Goal: Task Accomplishment & Management: Manage account settings

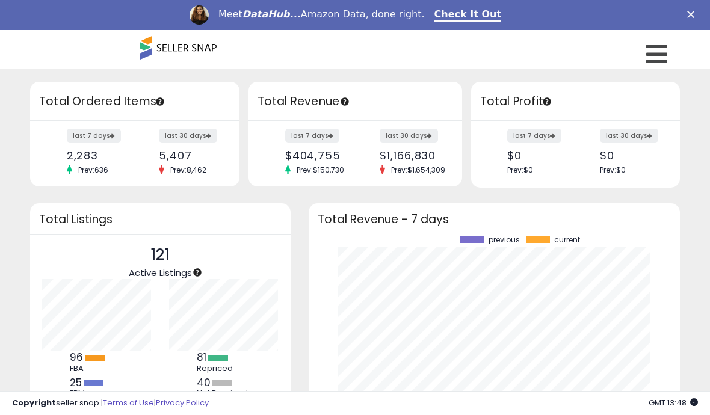
click at [686, 16] on div "Meet DataHub... Amazon Data, done right. Check It Out" at bounding box center [355, 15] width 710 height 20
click at [688, 14] on icon "Close" at bounding box center [691, 14] width 7 height 7
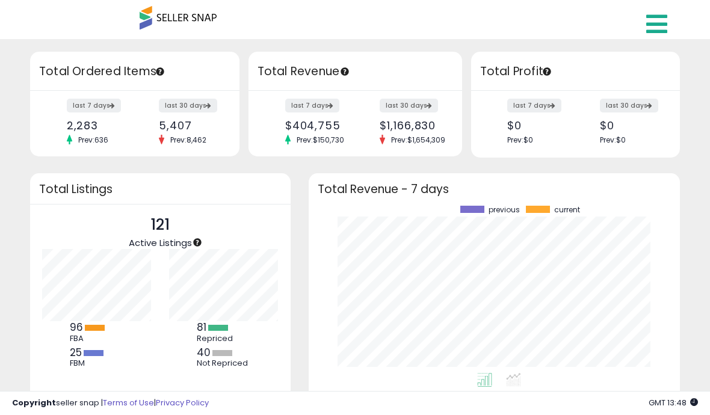
click at [661, 25] on icon at bounding box center [657, 24] width 21 height 24
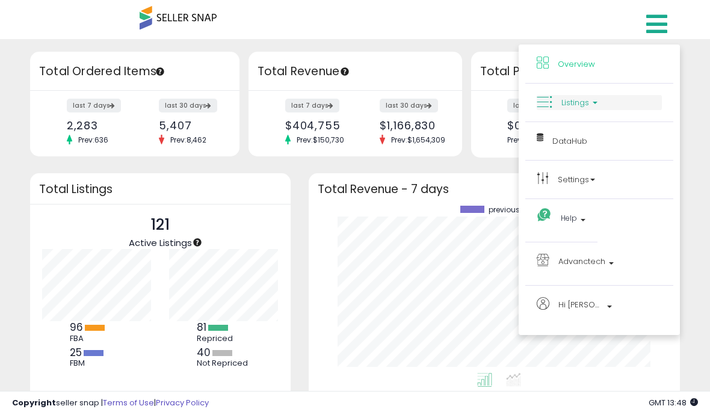
click at [561, 106] on link "Listings" at bounding box center [599, 102] width 125 height 15
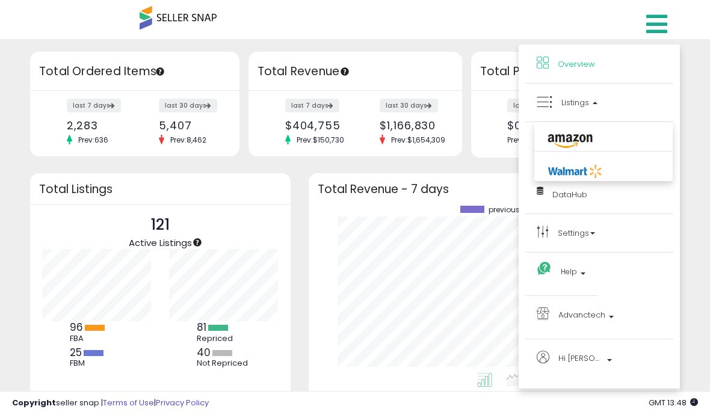
click at [556, 140] on icon at bounding box center [570, 142] width 52 height 16
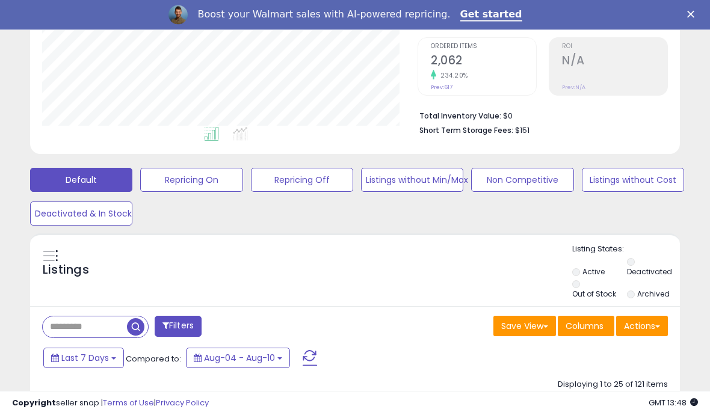
scroll to position [262, 0]
click at [174, 188] on button "Repricing On" at bounding box center [191, 180] width 102 height 24
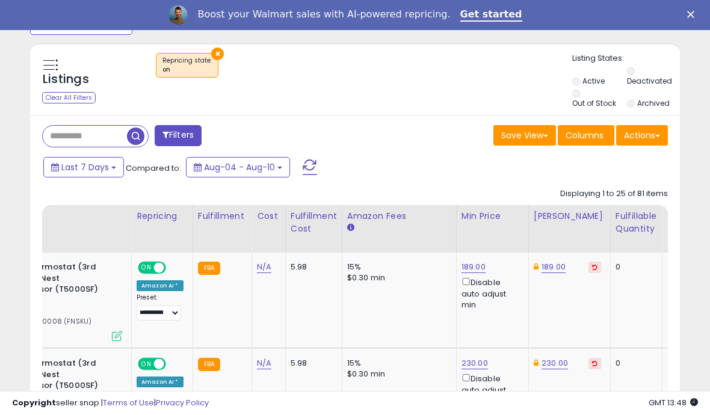
scroll to position [0, 134]
click at [628, 221] on div "Fulfillable Quantity" at bounding box center [638, 222] width 42 height 25
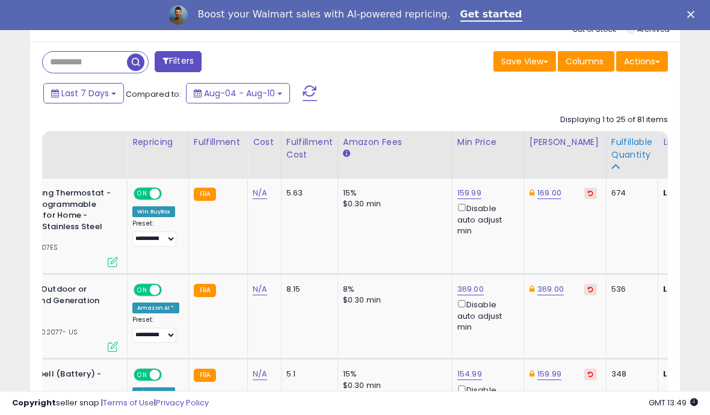
scroll to position [0, 0]
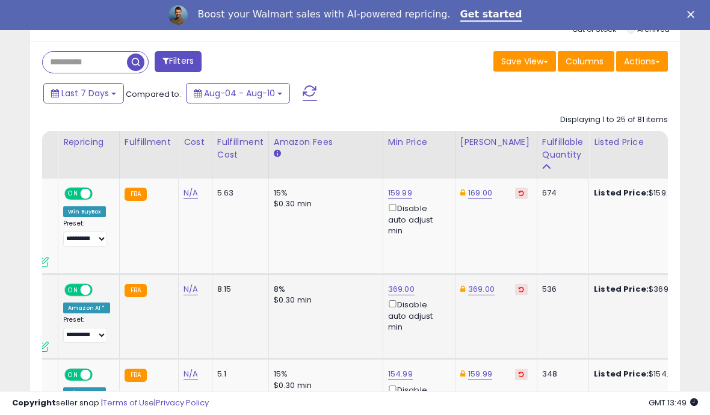
click at [474, 199] on link "369.00" at bounding box center [480, 193] width 24 height 12
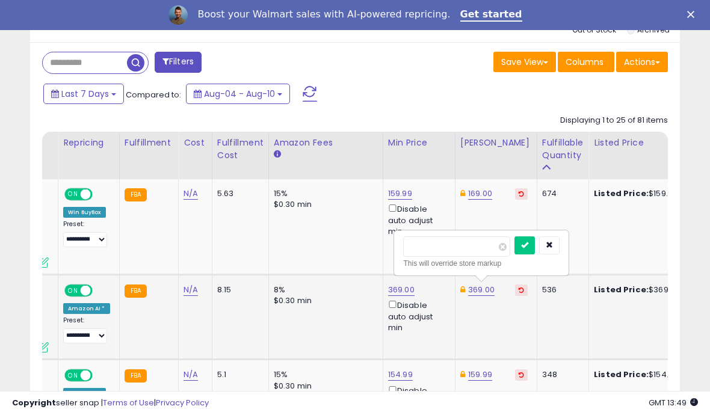
type input "*"
type input "***"
click at [515, 254] on button "submit" at bounding box center [525, 246] width 20 height 18
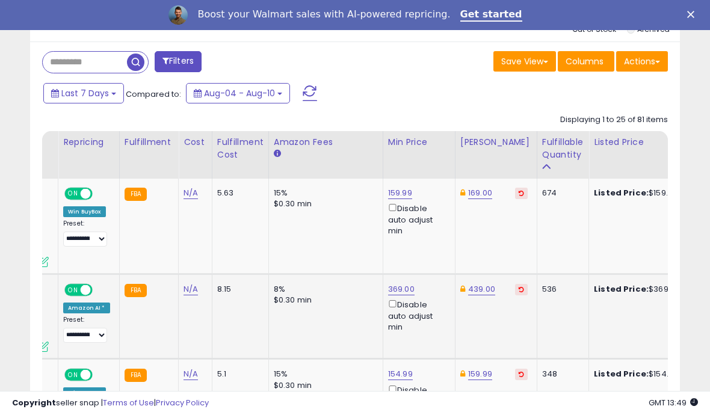
click at [394, 199] on link "369.00" at bounding box center [400, 193] width 24 height 12
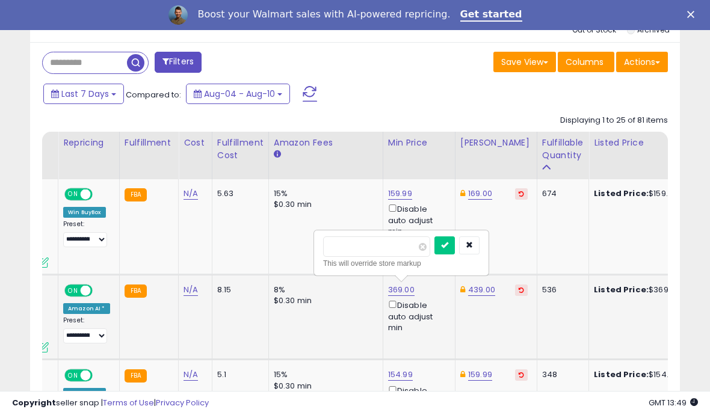
type input "*"
type input "***"
click at [441, 249] on icon "submit" at bounding box center [444, 244] width 7 height 7
